Goal: Task Accomplishment & Management: Manage account settings

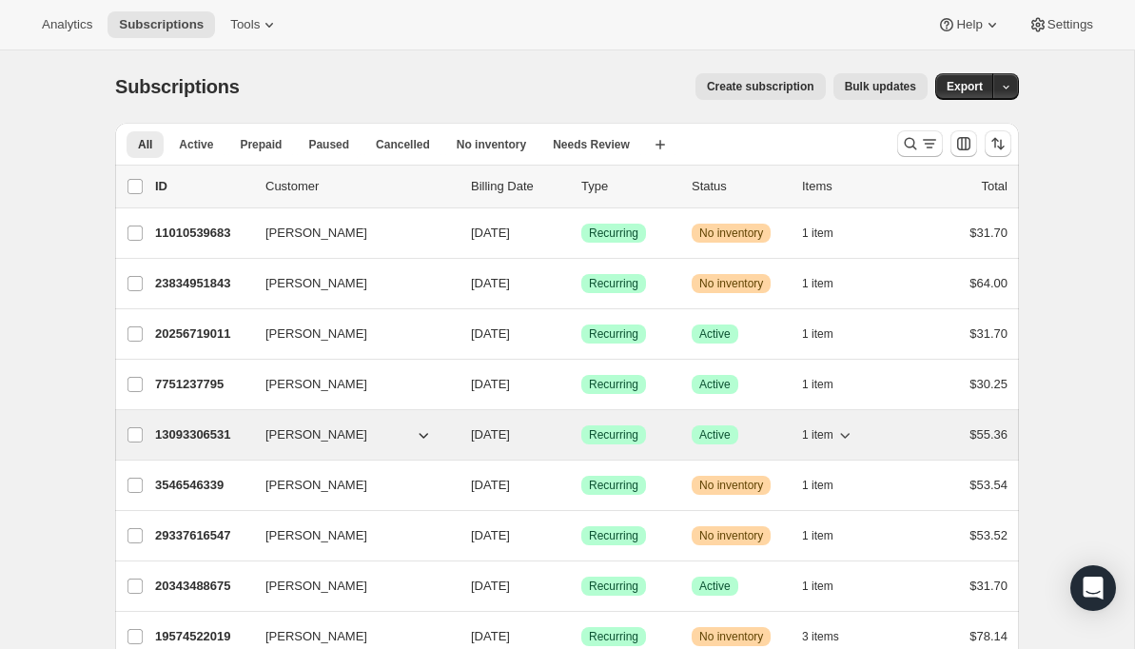
click at [227, 433] on p "13093306531" at bounding box center [202, 434] width 95 height 19
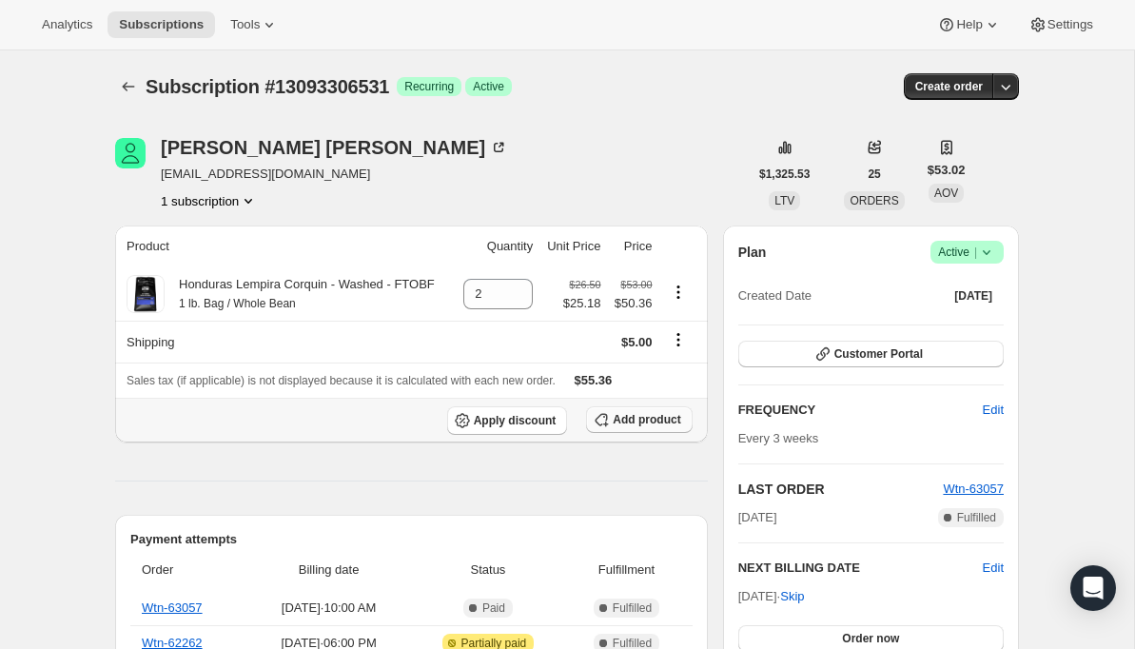
click at [626, 423] on span "Add product" at bounding box center [646, 419] width 68 height 15
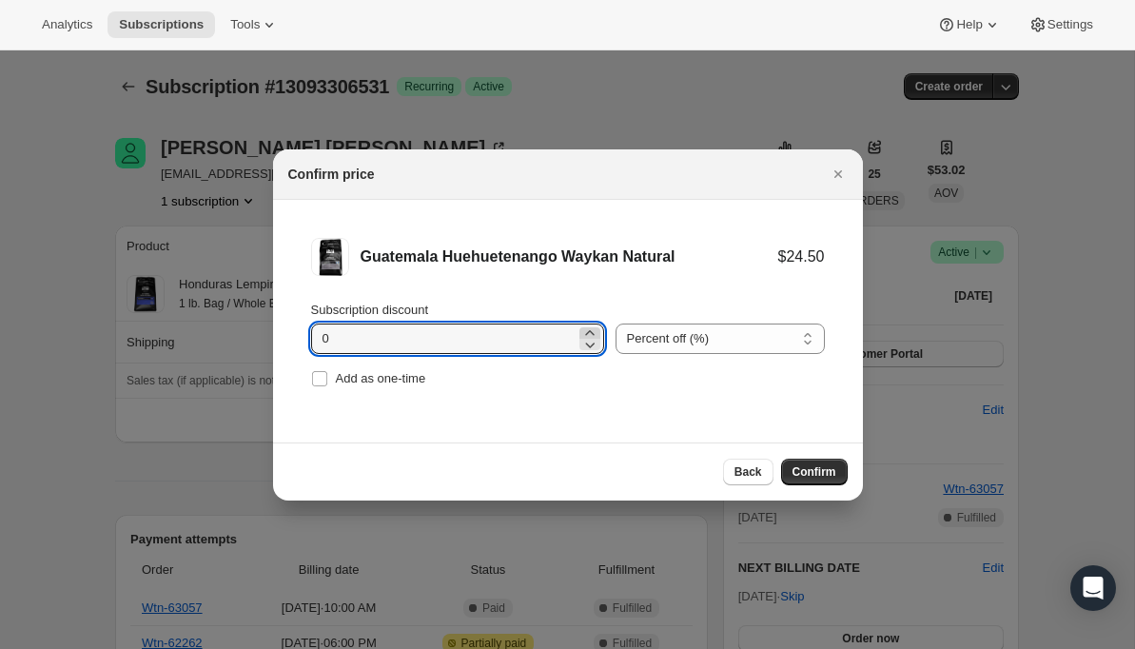
click at [585, 333] on icon ":rd5:" at bounding box center [589, 332] width 9 height 5
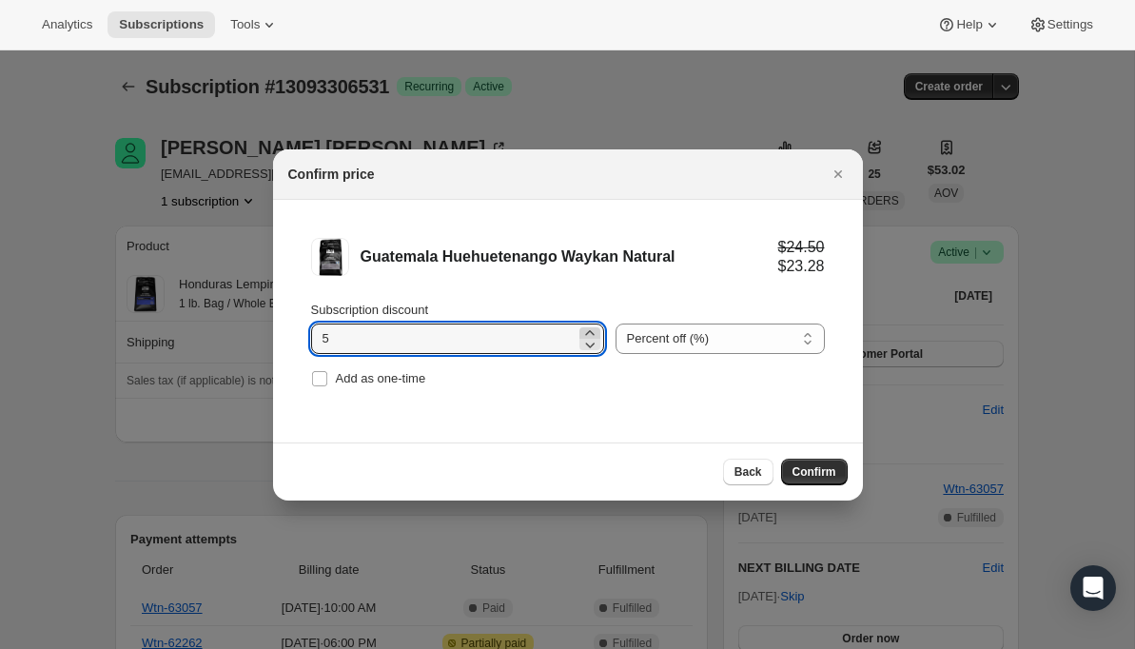
click at [585, 333] on icon ":rd5:" at bounding box center [589, 332] width 9 height 5
click at [580, 342] on icon ":rd5:" at bounding box center [589, 344] width 19 height 19
type input "5"
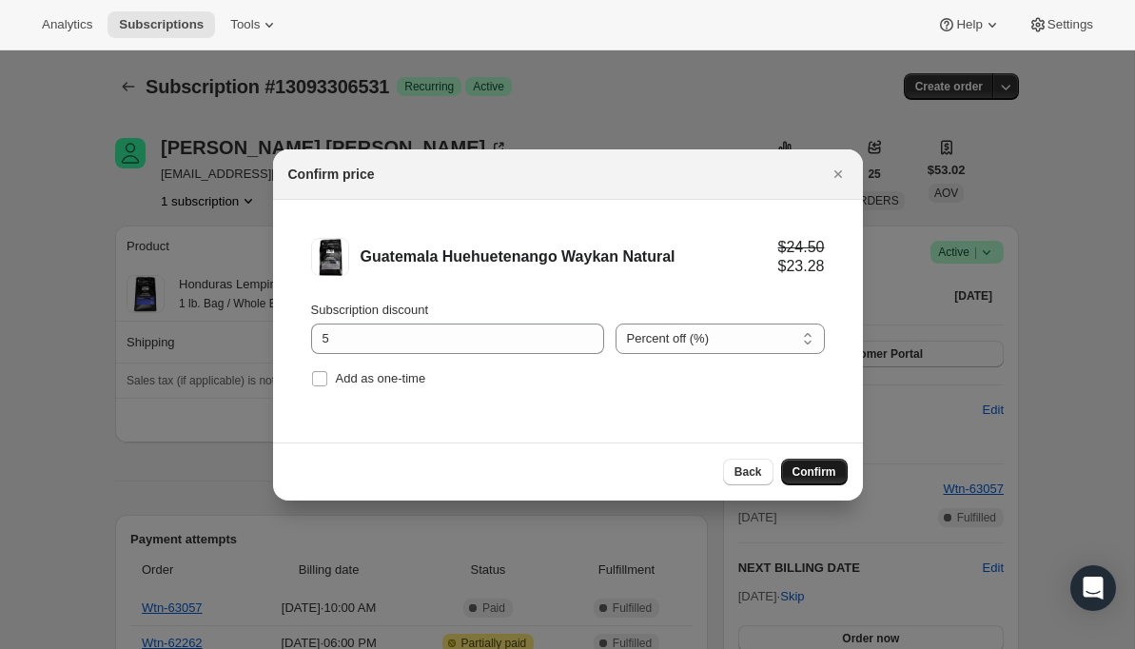
click at [818, 476] on span "Confirm" at bounding box center [814, 471] width 44 height 15
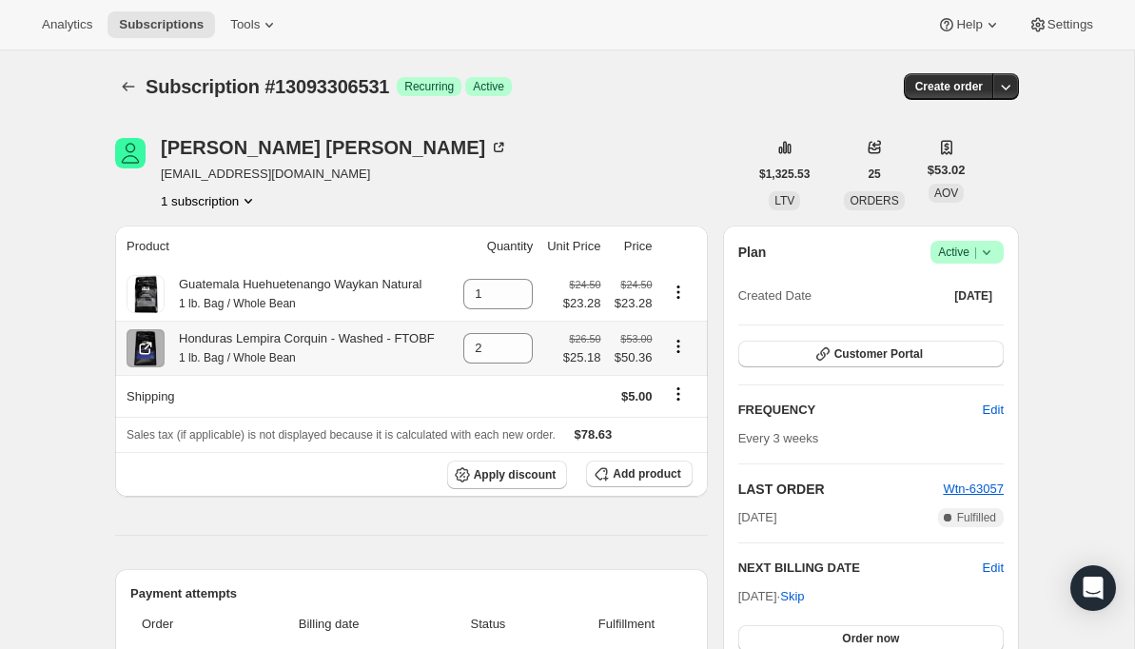
click at [682, 349] on icon "Product actions" at bounding box center [678, 346] width 19 height 19
click at [503, 380] on td at bounding box center [497, 396] width 85 height 42
click at [518, 357] on icon at bounding box center [520, 355] width 10 height 6
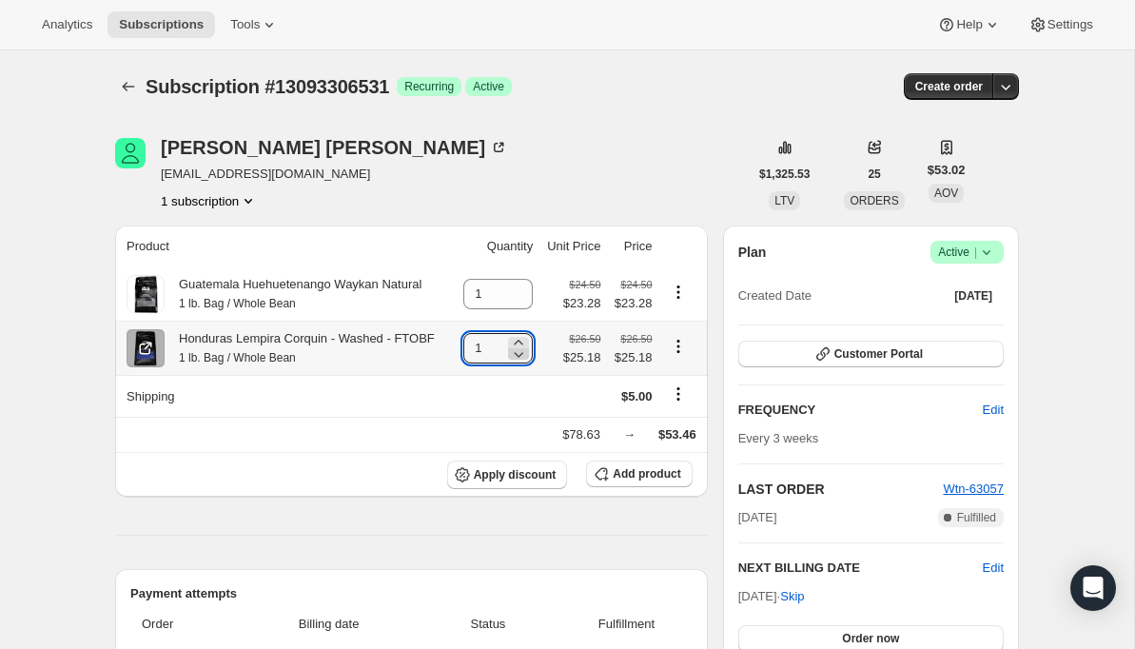
click at [518, 357] on icon at bounding box center [520, 355] width 10 height 6
type input "0"
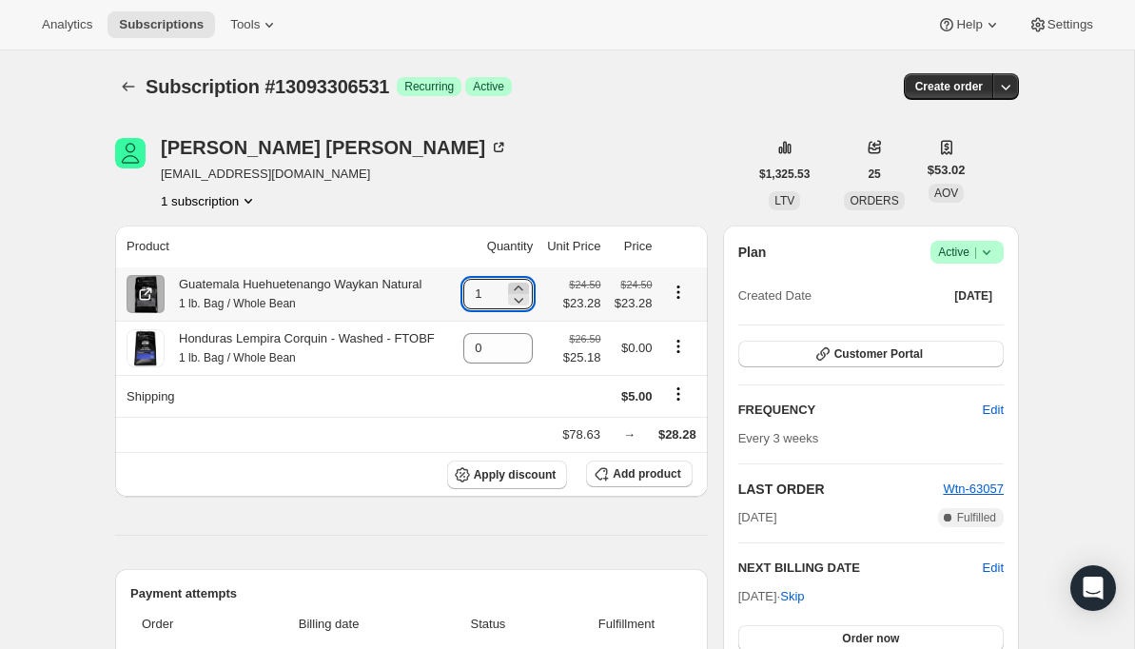
click at [515, 288] on icon at bounding box center [518, 287] width 9 height 5
type input "2"
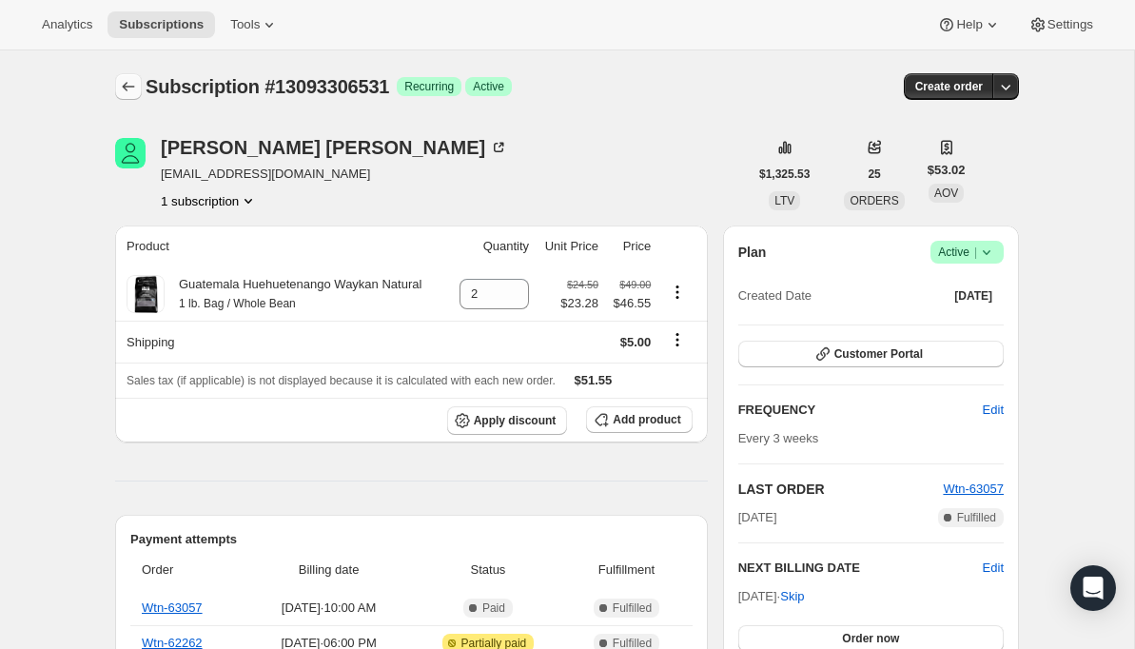
click at [127, 90] on icon "Subscriptions" at bounding box center [128, 86] width 19 height 19
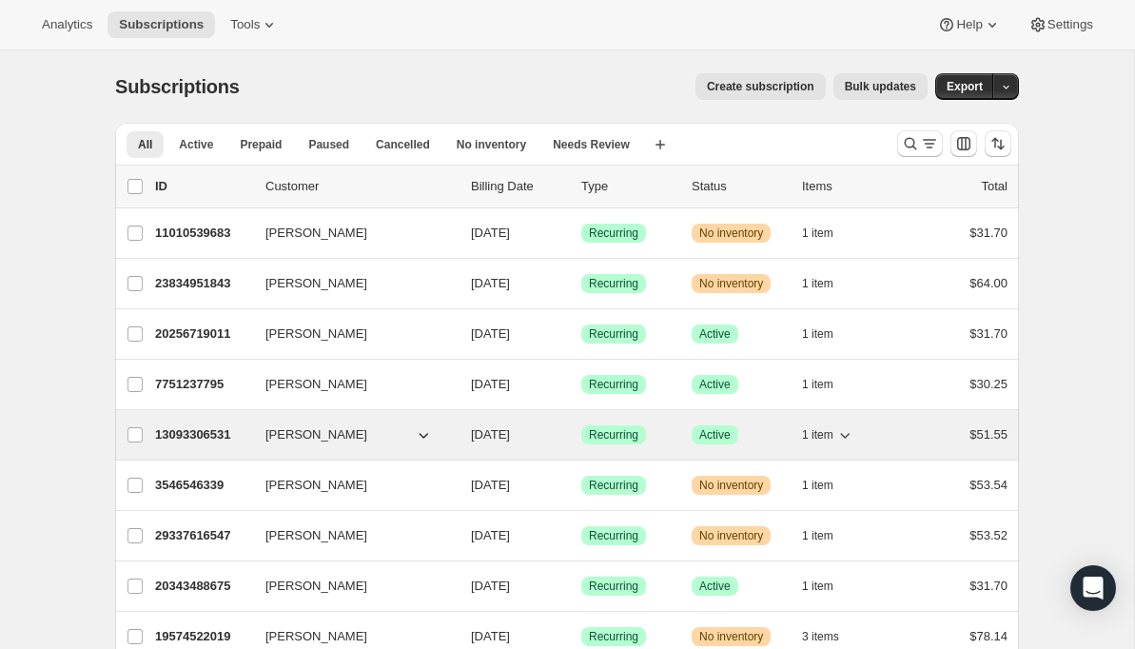
click at [215, 431] on p "13093306531" at bounding box center [202, 434] width 95 height 19
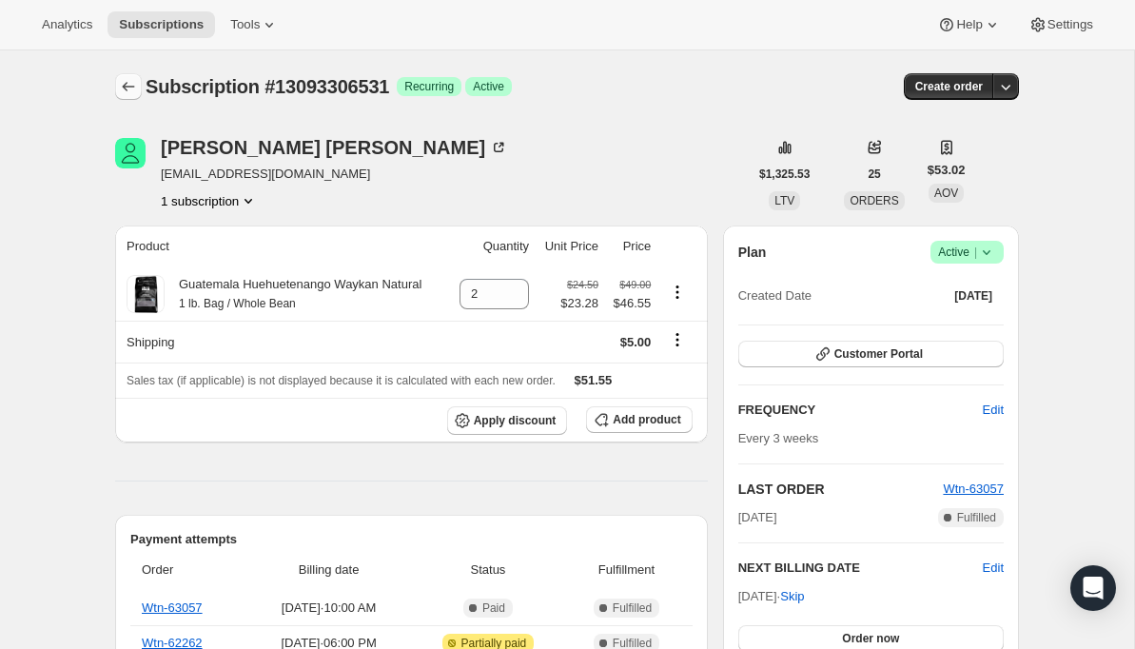
click at [126, 89] on icon "Subscriptions" at bounding box center [129, 87] width 12 height 10
